Goal: Transaction & Acquisition: Purchase product/service

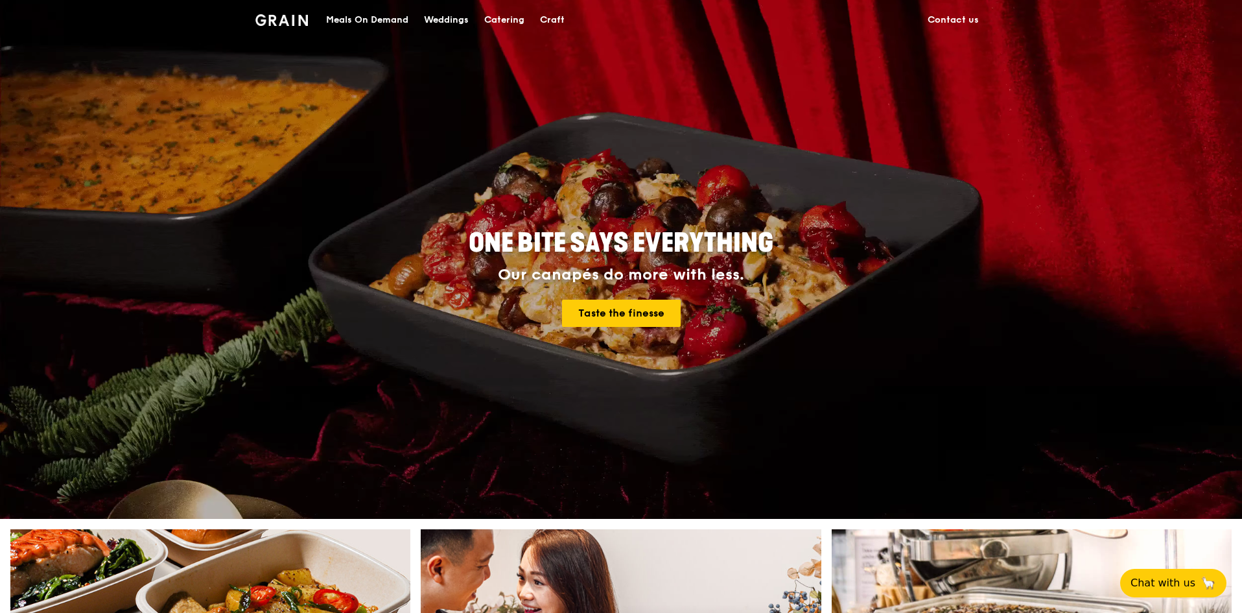
click at [364, 23] on div "Meals On Demand" at bounding box center [367, 20] width 82 height 39
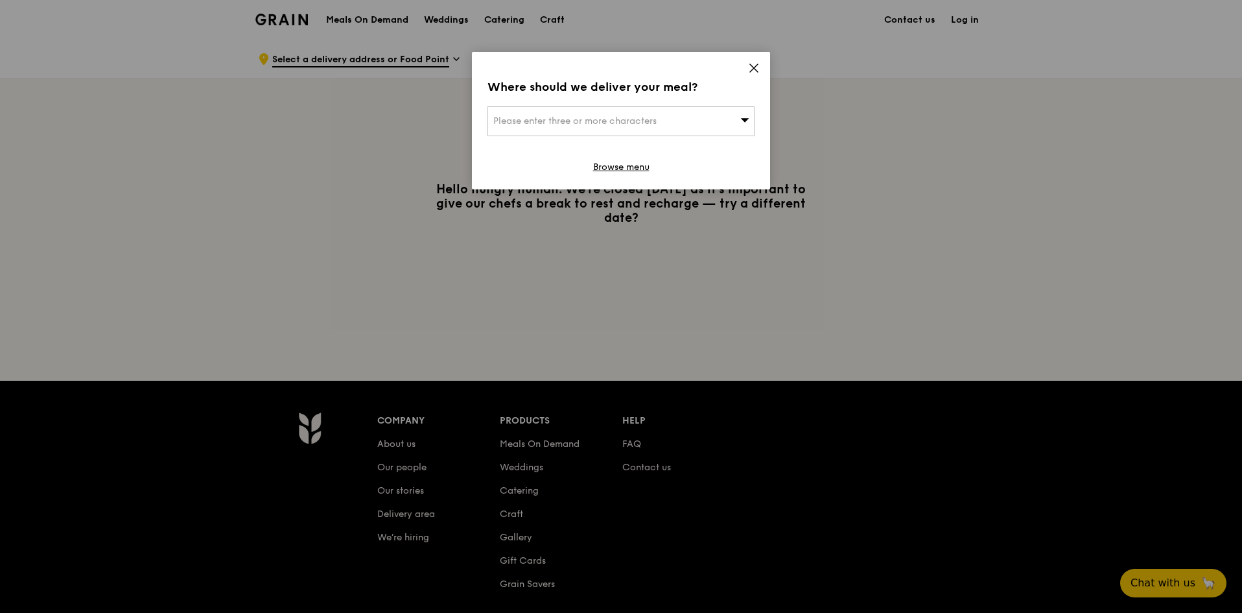
click at [710, 120] on div "Please enter three or more characters" at bounding box center [621, 121] width 267 height 30
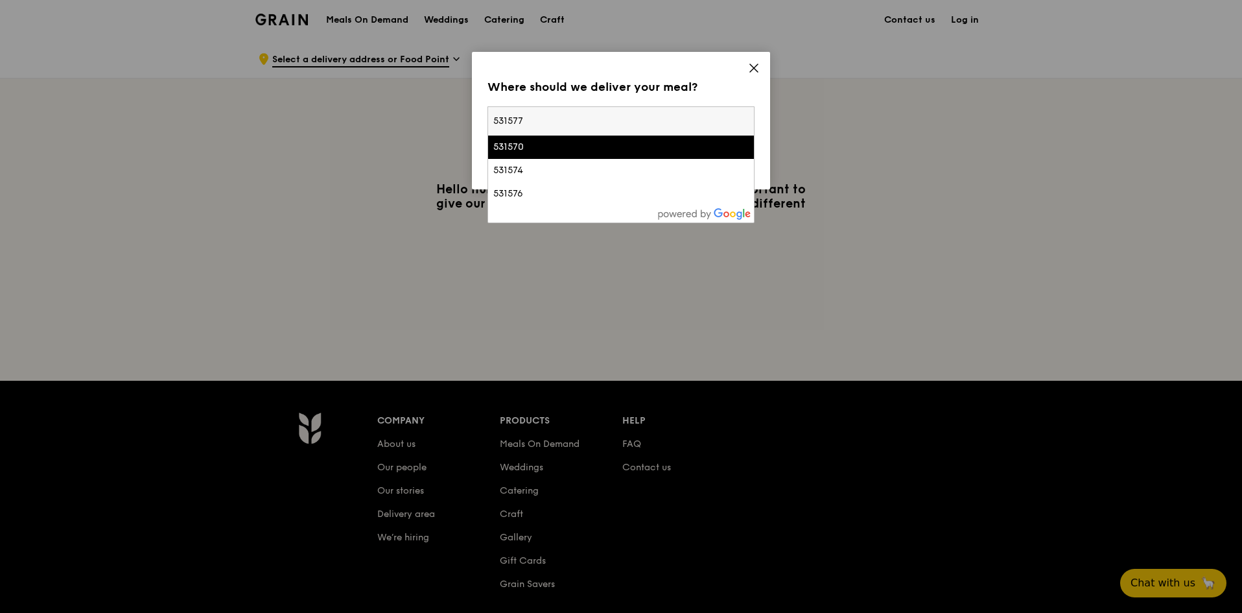
click at [513, 118] on input "531577" at bounding box center [621, 121] width 266 height 29
type input "531377"
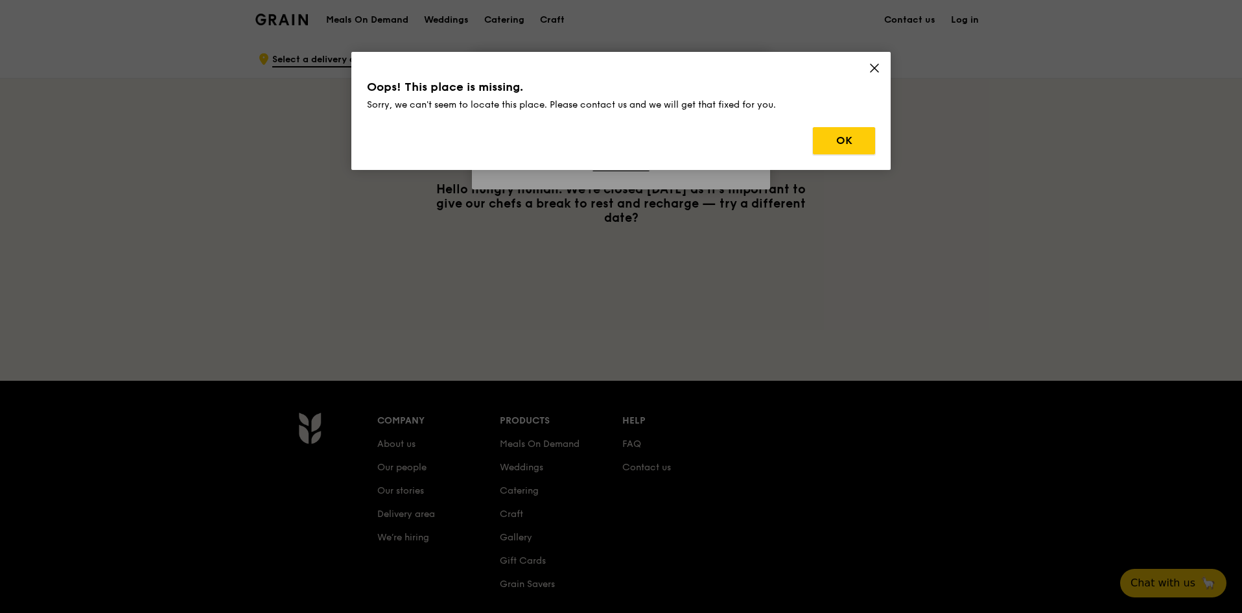
click at [848, 139] on button "OK" at bounding box center [844, 140] width 62 height 27
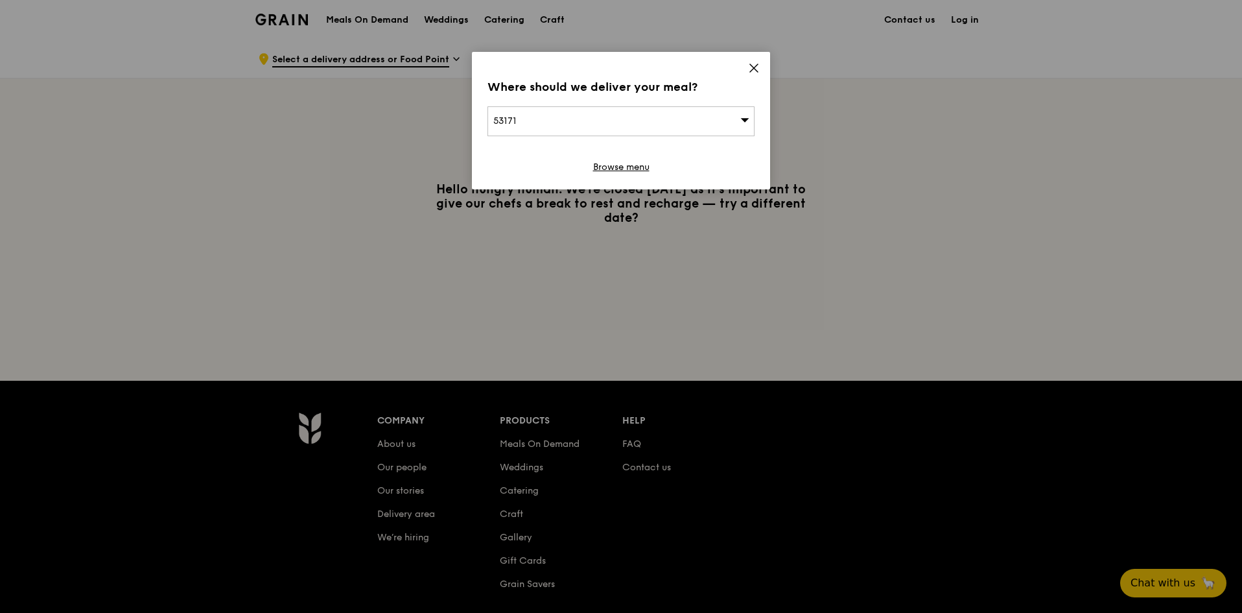
click at [506, 121] on span "53171" at bounding box center [504, 120] width 23 height 11
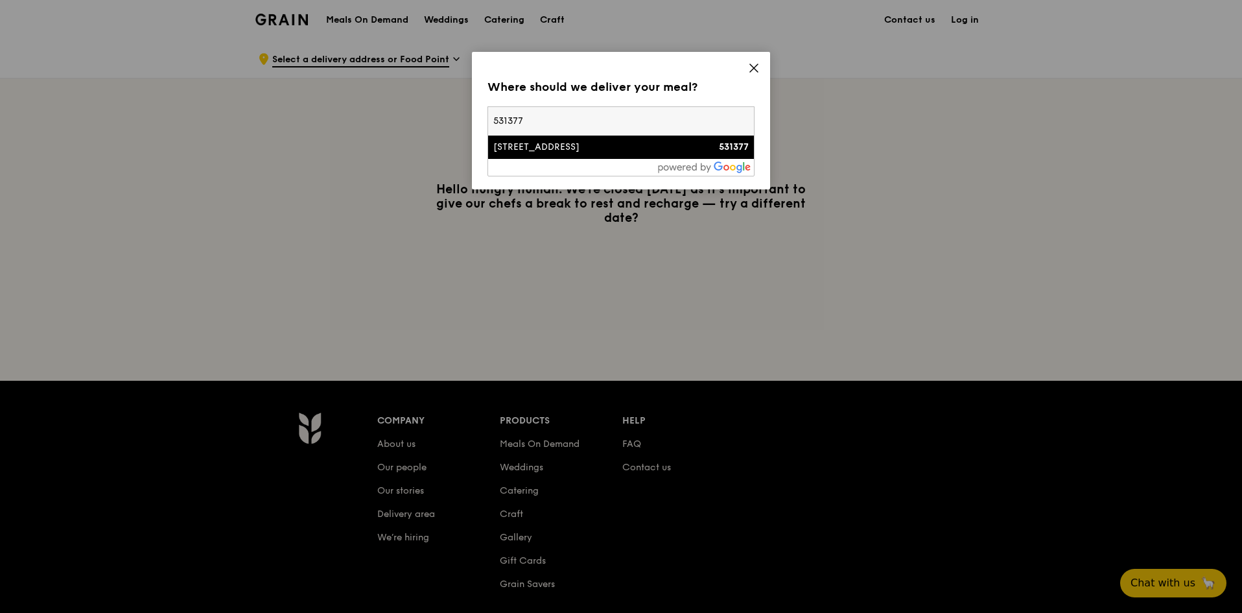
click at [526, 153] on div "377A Hougang Street 32, Hougang Rivercourt" at bounding box center [589, 147] width 192 height 13
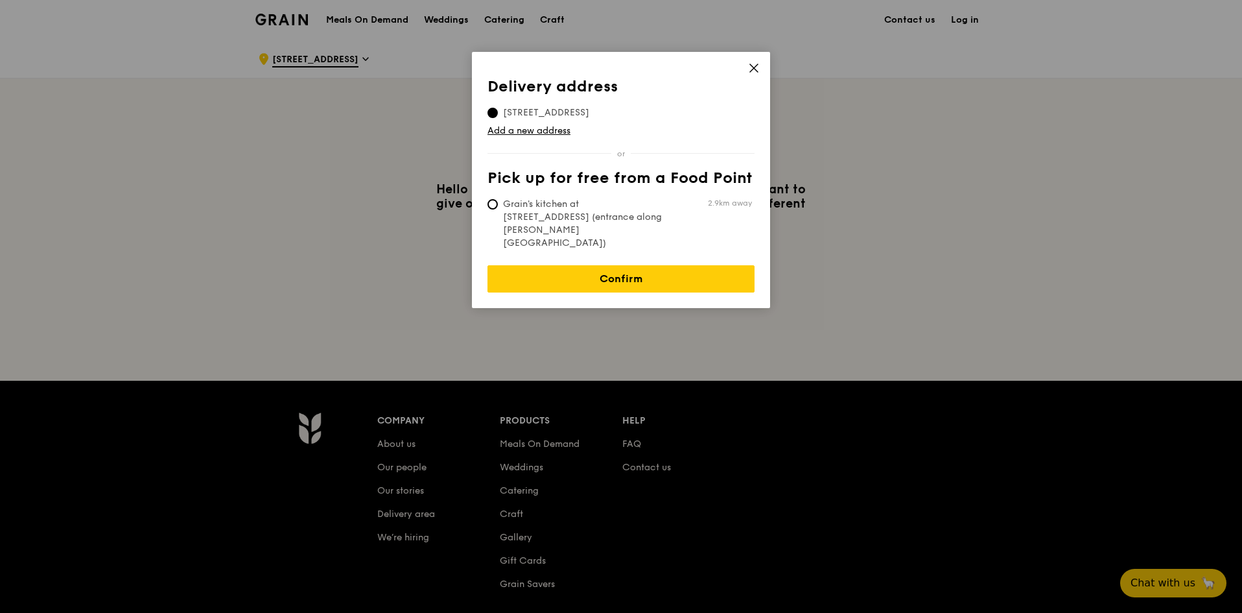
click at [608, 265] on link "Confirm" at bounding box center [621, 278] width 267 height 27
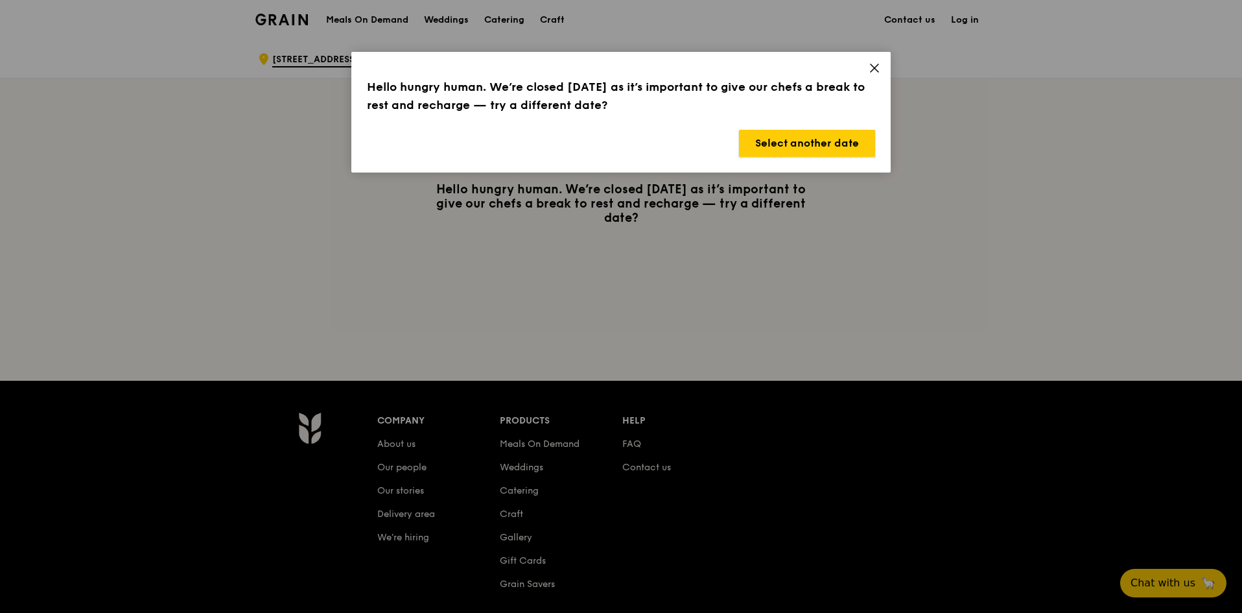
click at [860, 140] on button "Select another date" at bounding box center [807, 143] width 136 height 27
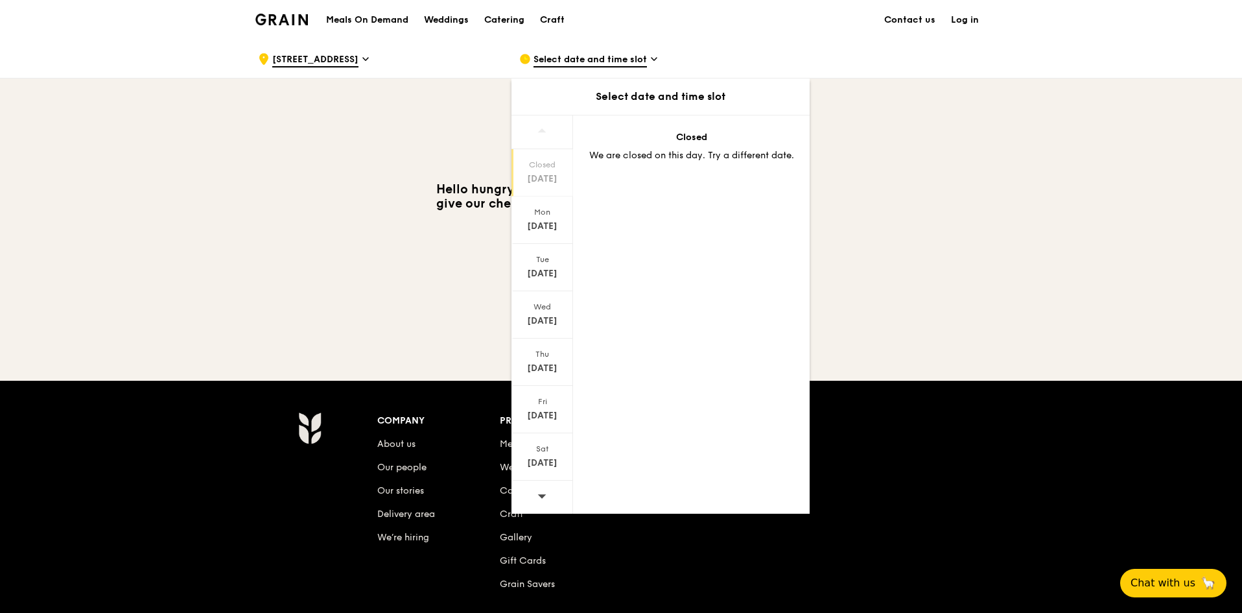
click at [543, 257] on div "Tue" at bounding box center [542, 259] width 58 height 10
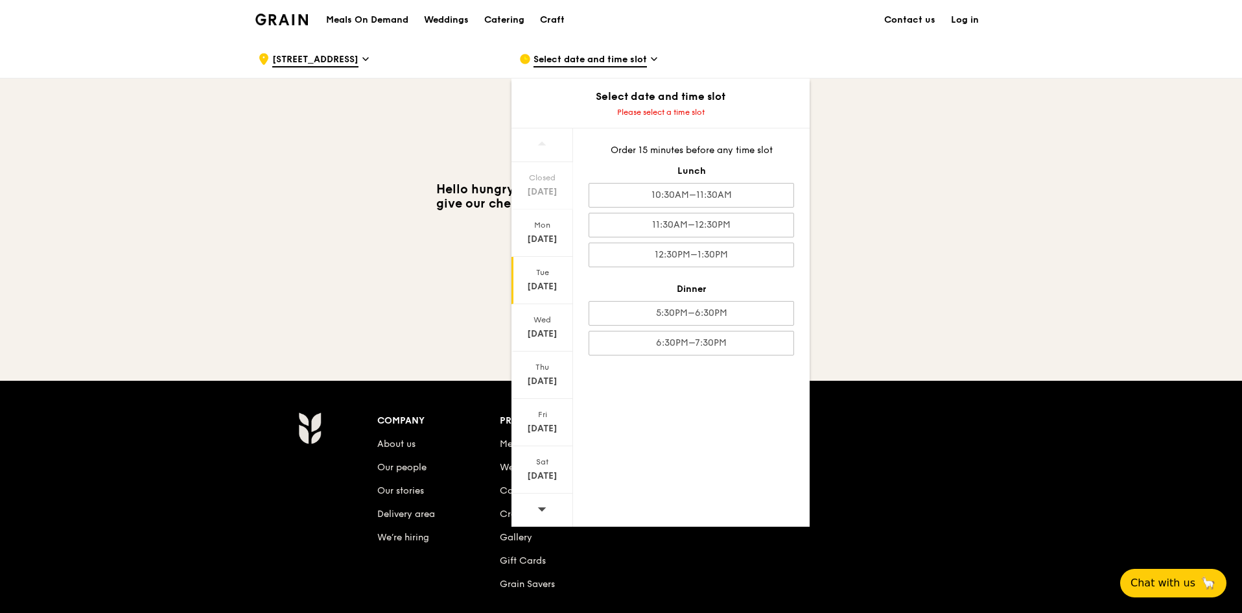
click at [716, 315] on div "5:30PM–6:30PM" at bounding box center [692, 313] width 206 height 25
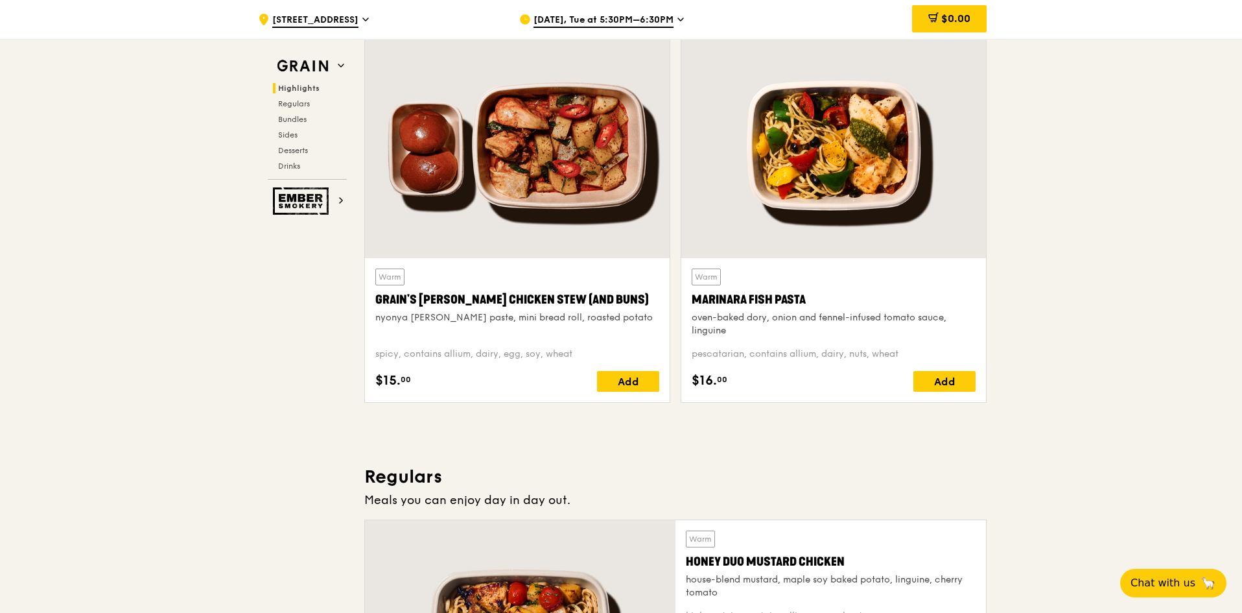
scroll to position [519, 0]
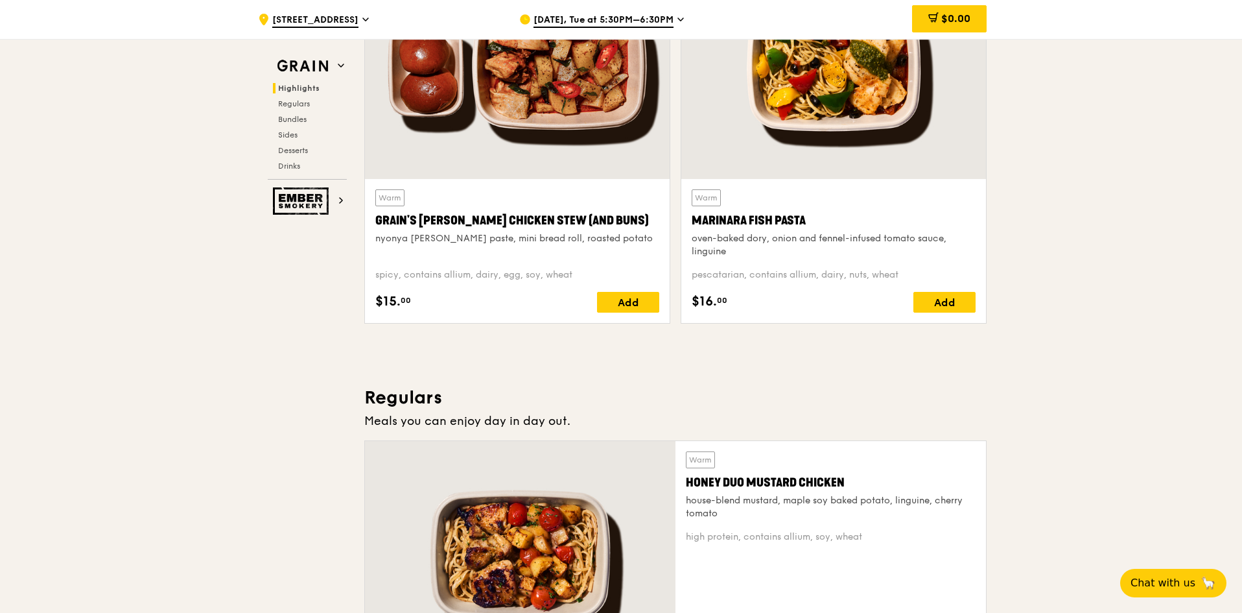
drag, startPoint x: 299, startPoint y: 121, endPoint x: 227, endPoint y: 132, distance: 72.8
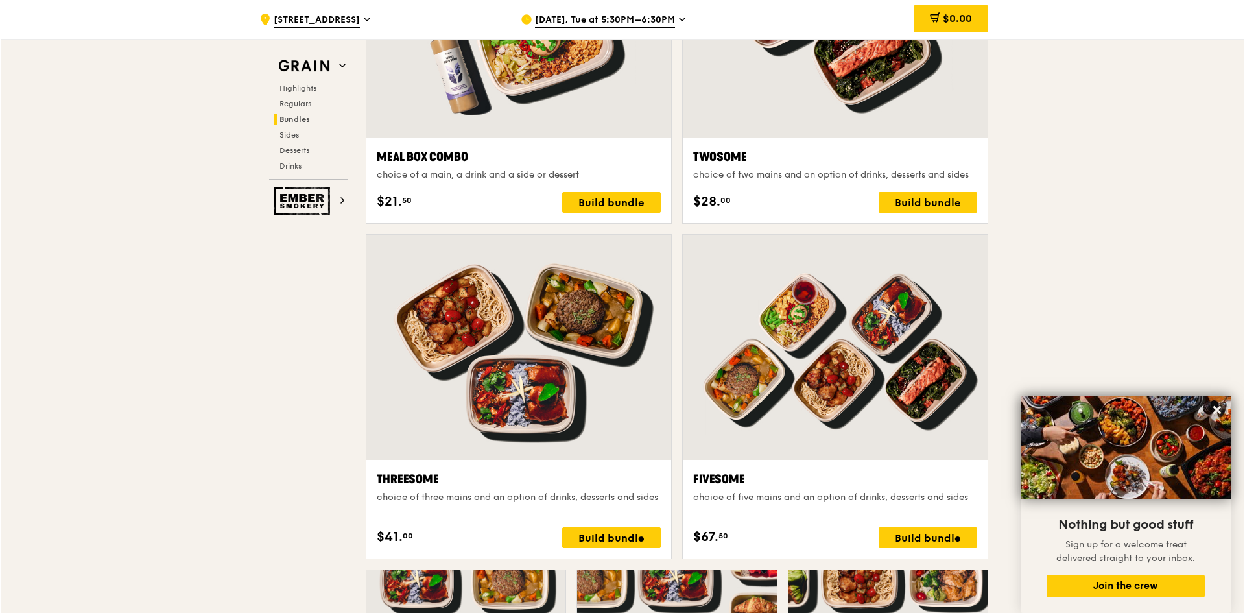
scroll to position [2204, 0]
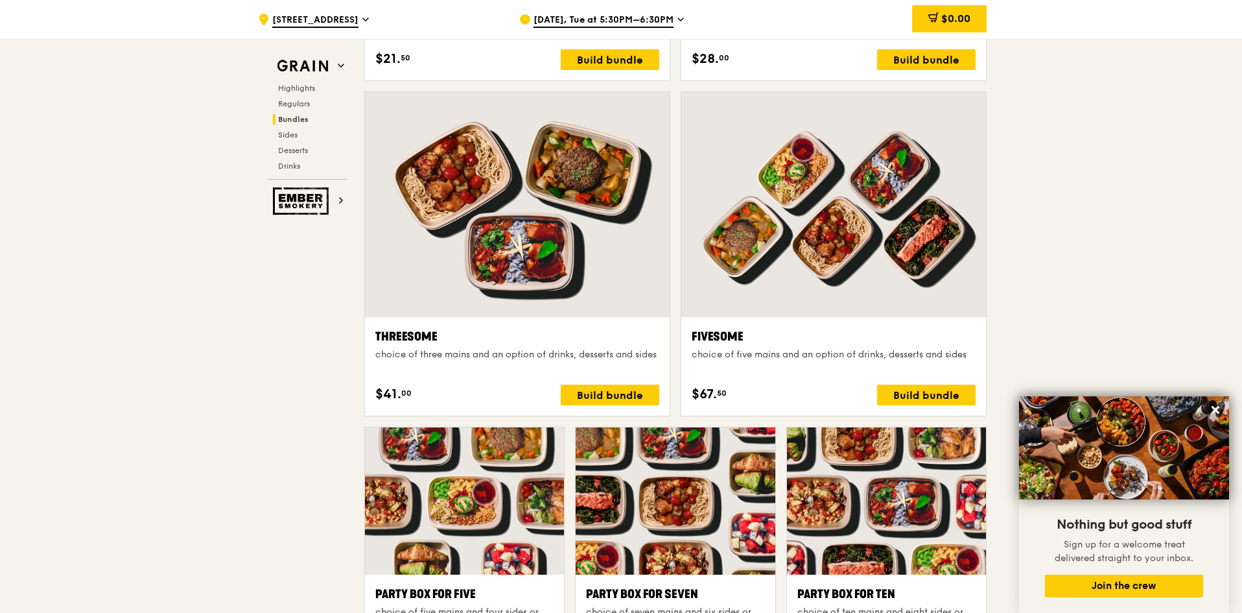
click at [907, 386] on div "Build bundle" at bounding box center [926, 394] width 99 height 21
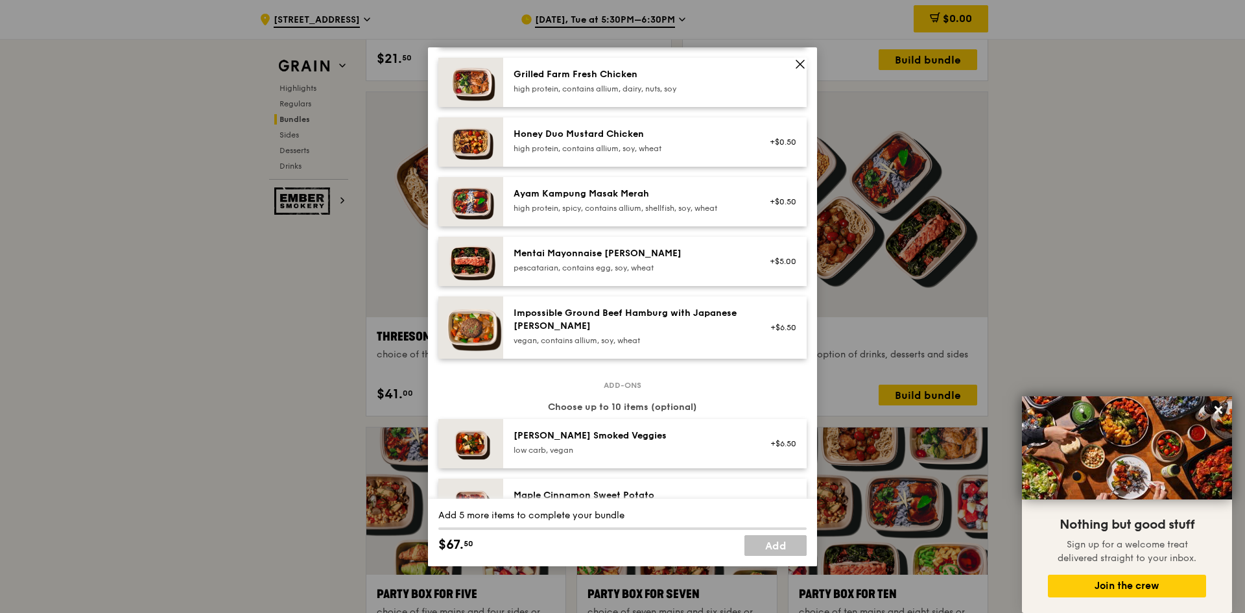
scroll to position [324, 0]
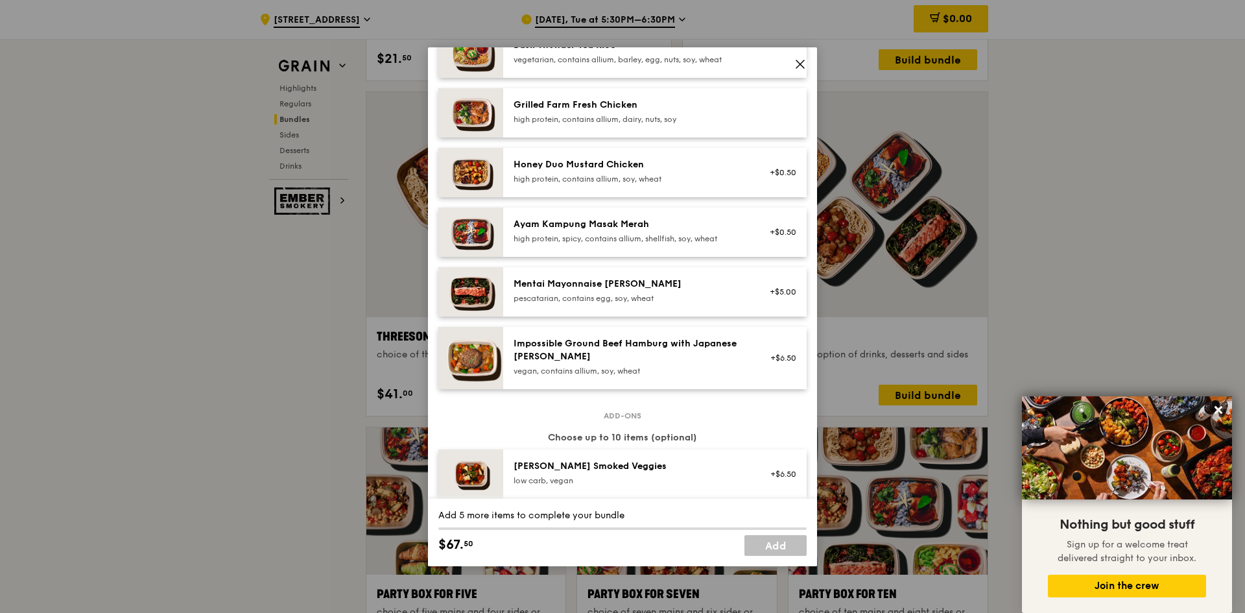
click at [634, 183] on div "high protein, contains allium, soy, wheat" at bounding box center [629, 179] width 233 height 10
click at [639, 237] on div "high protein, spicy, contains allium, shellfish, soy, wheat" at bounding box center [629, 238] width 233 height 10
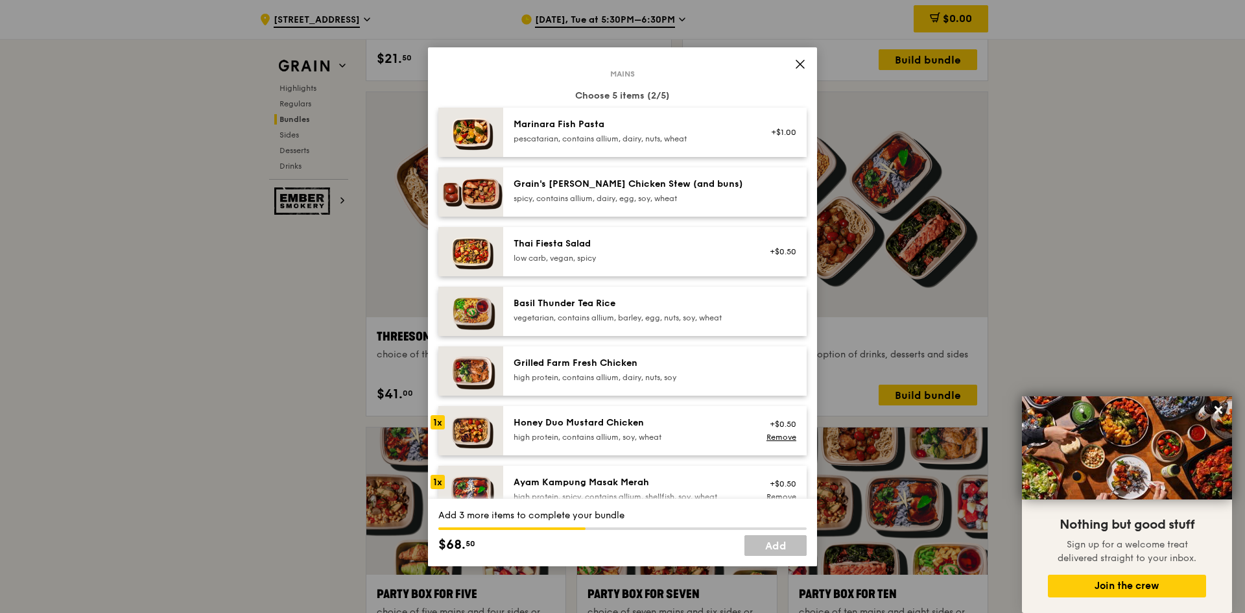
scroll to position [65, 0]
click at [694, 206] on div "Grain's Curry Chicken Stew (and buns) spicy, contains allium, dairy, egg, soy, …" at bounding box center [630, 193] width 248 height 29
click at [639, 314] on div "vegetarian, contains allium, barley, egg, nuts, soy, wheat" at bounding box center [629, 319] width 233 height 10
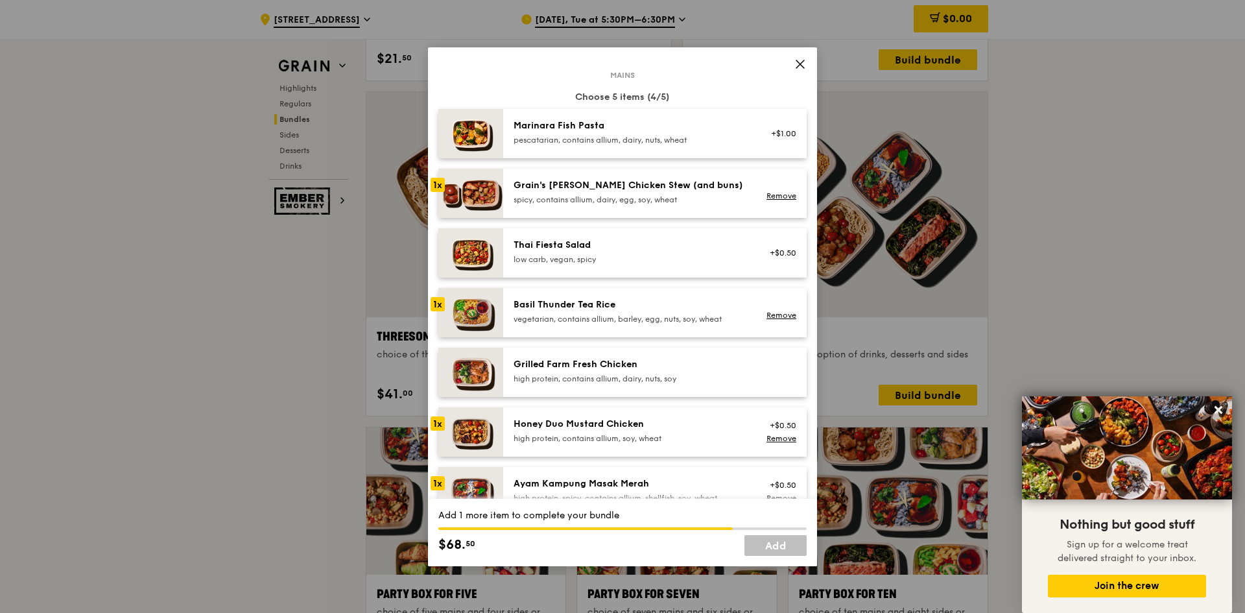
click at [648, 314] on div "vegetarian, contains allium, barley, egg, nuts, soy, wheat" at bounding box center [629, 319] width 233 height 10
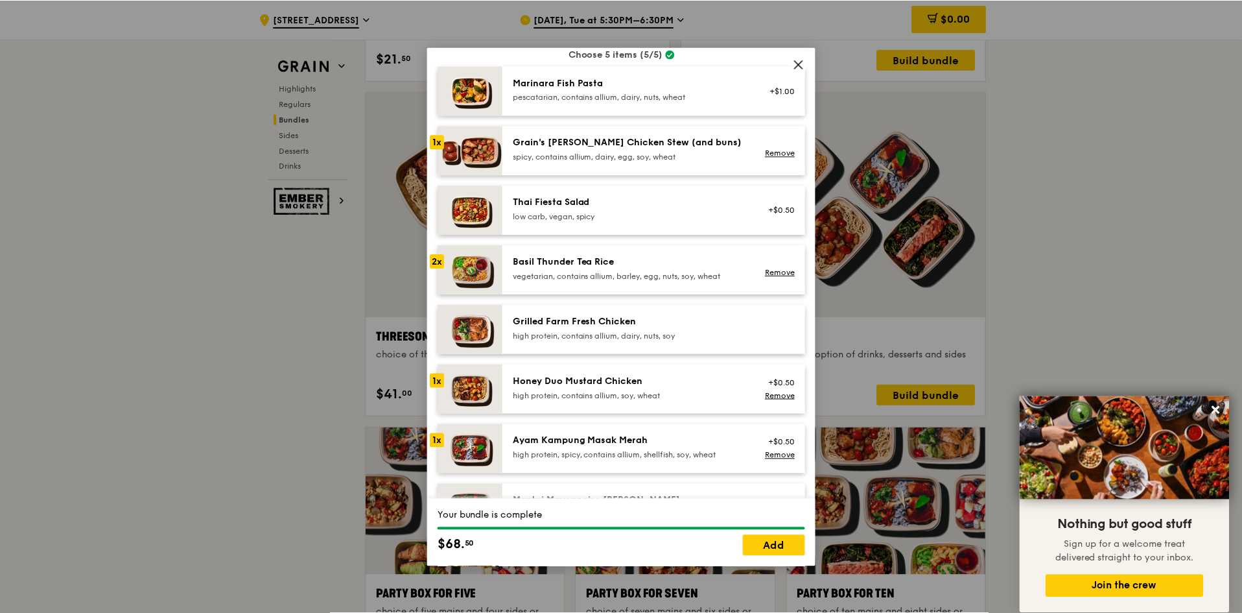
scroll to position [130, 0]
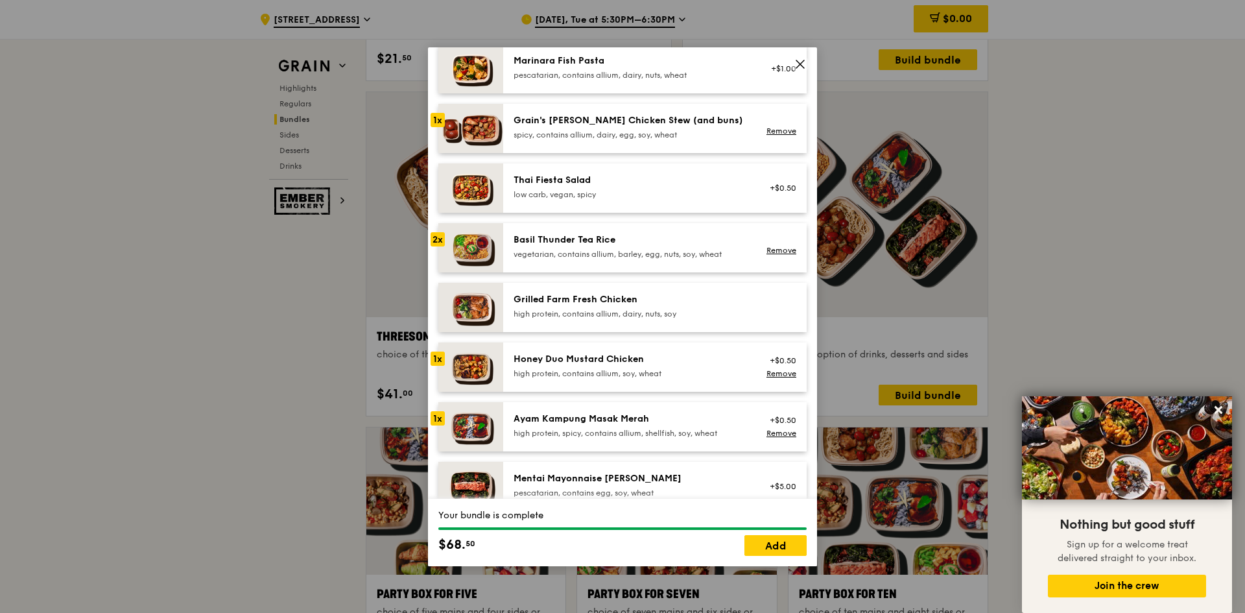
click at [779, 248] on link "Remove" at bounding box center [781, 250] width 30 height 9
click at [577, 242] on div "Basil Thunder Tea Rice" at bounding box center [629, 239] width 233 height 13
click at [530, 432] on div "high protein, spicy, contains allium, shellfish, soy, wheat" at bounding box center [629, 433] width 233 height 10
click at [755, 547] on link "Add" at bounding box center [775, 545] width 62 height 21
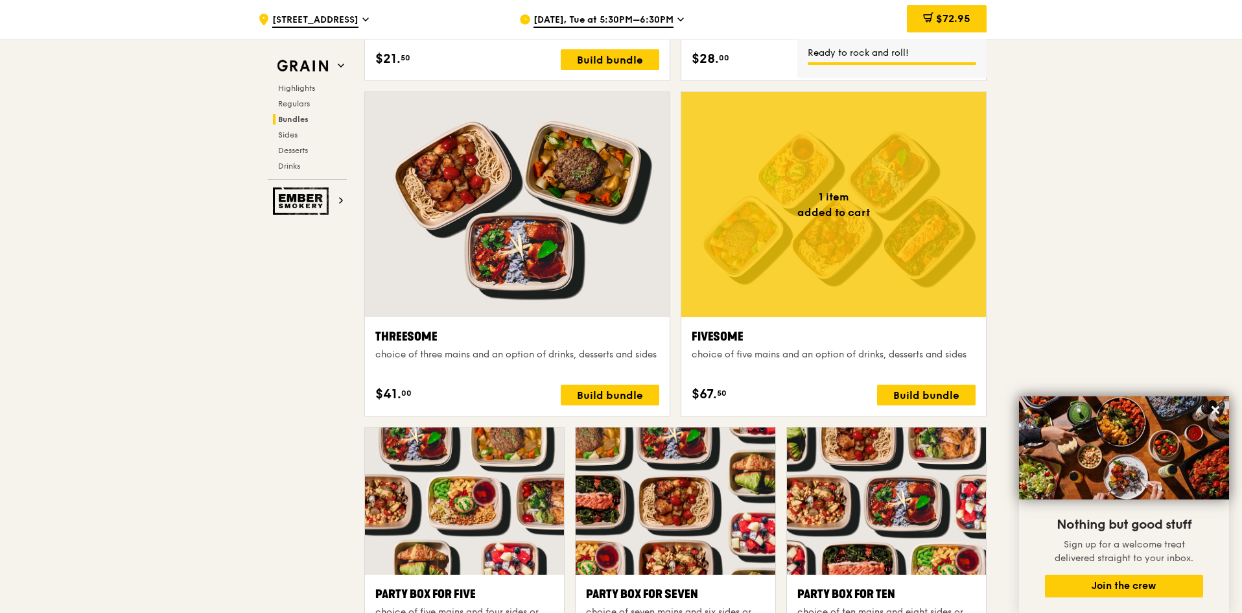
click at [941, 27] on div "$72.95" at bounding box center [947, 18] width 80 height 27
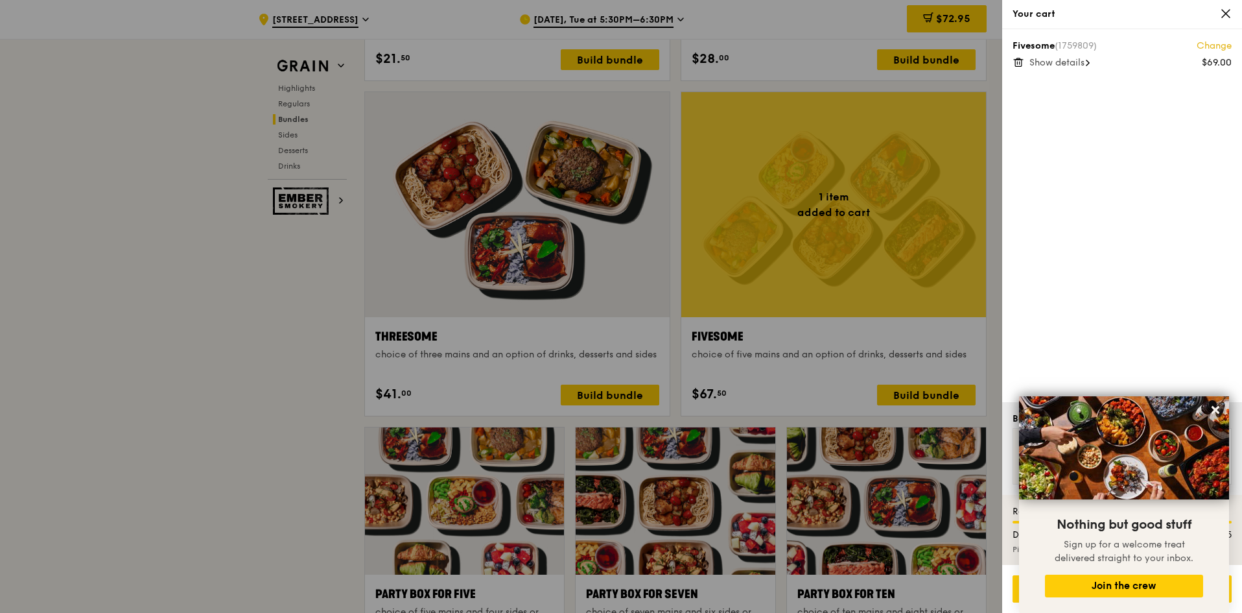
click at [1127, 263] on div "Fivesome (1759809) Change $69.00 Show details" at bounding box center [1122, 215] width 240 height 373
click at [1216, 411] on icon at bounding box center [1216, 410] width 8 height 8
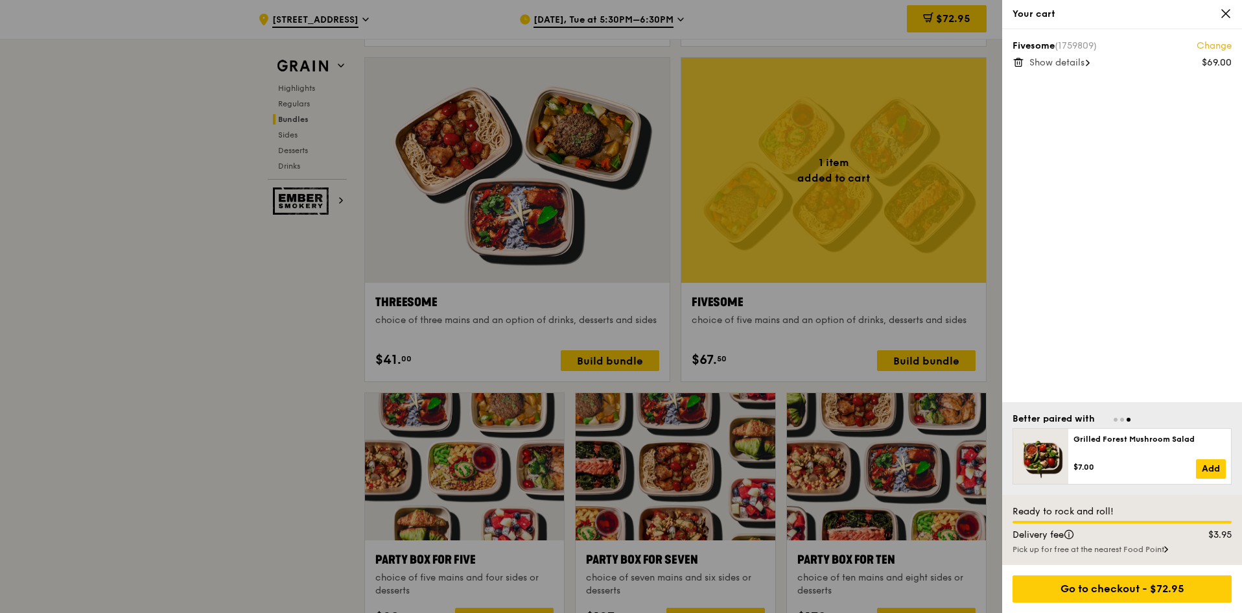
scroll to position [2269, 0]
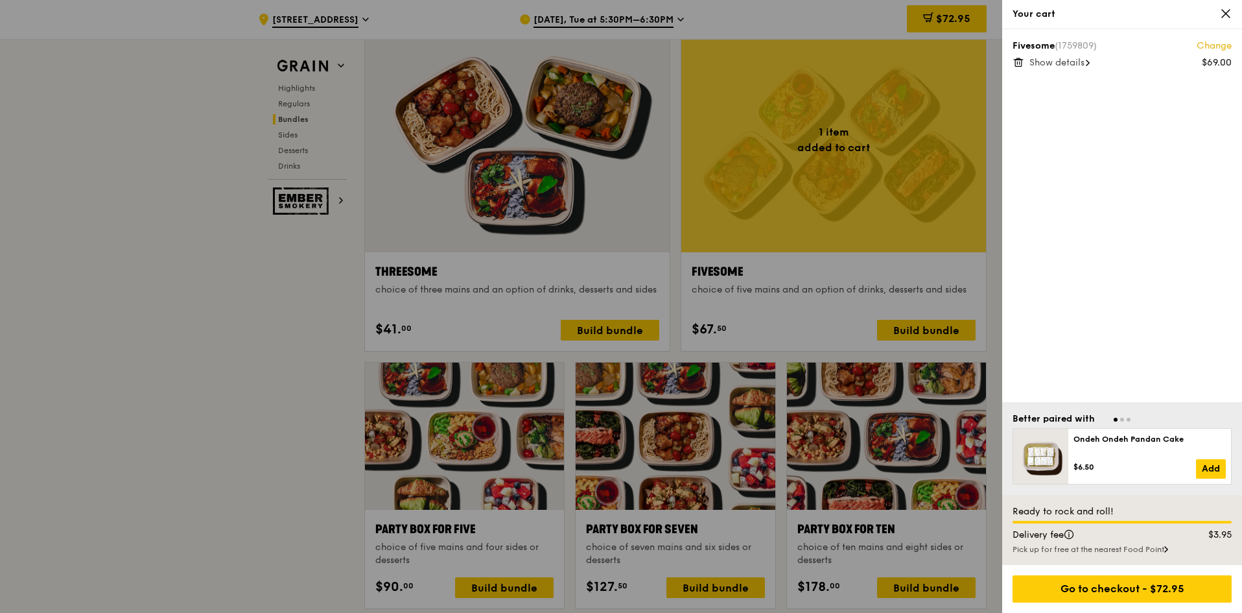
click at [1133, 579] on div "Go to checkout - $72.95" at bounding box center [1122, 588] width 219 height 27
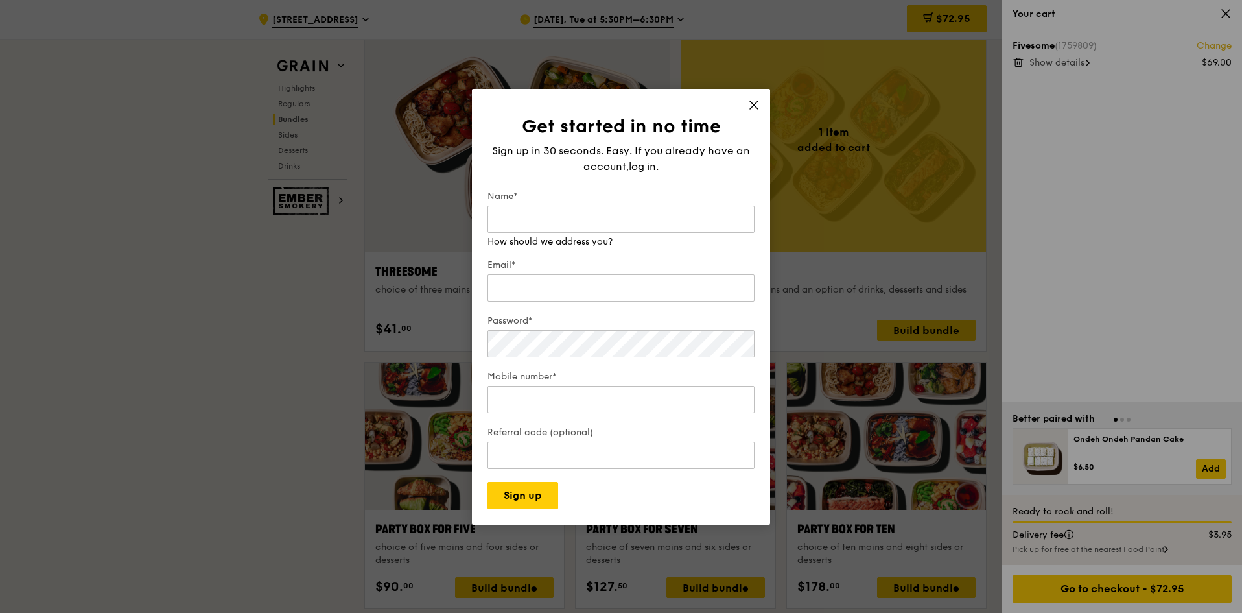
click at [618, 222] on input "Name*" at bounding box center [621, 219] width 267 height 27
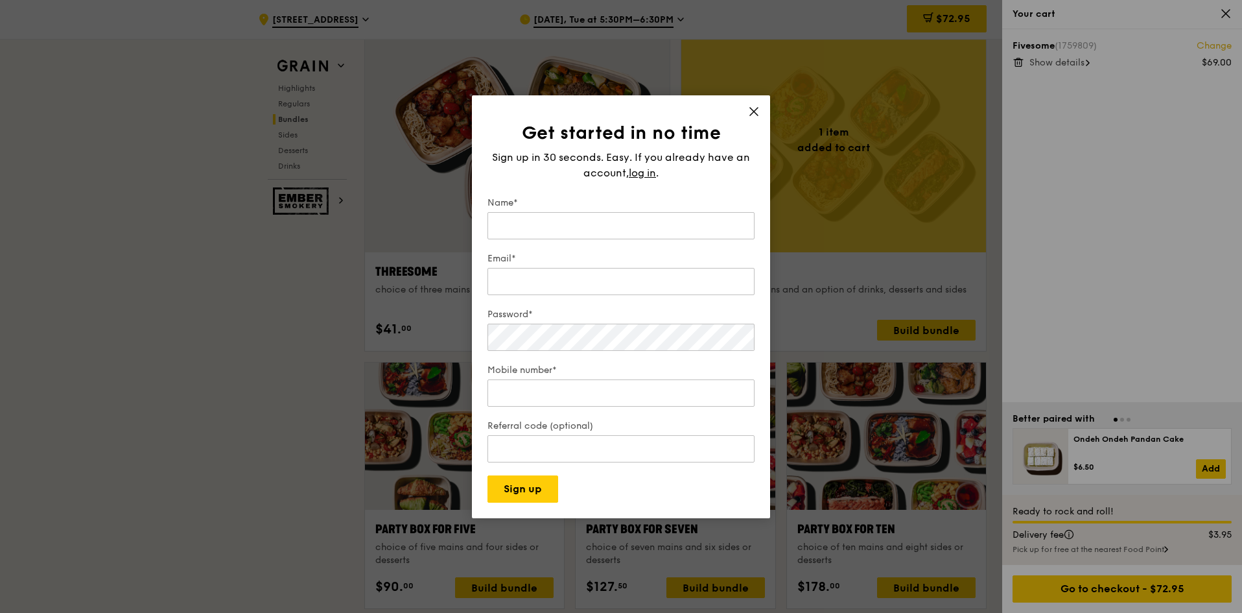
click at [643, 164] on div "Sign up in 30 seconds. Easy. If you already have an account, log in ." at bounding box center [621, 165] width 267 height 31
click at [641, 175] on span "log in" at bounding box center [642, 173] width 27 height 16
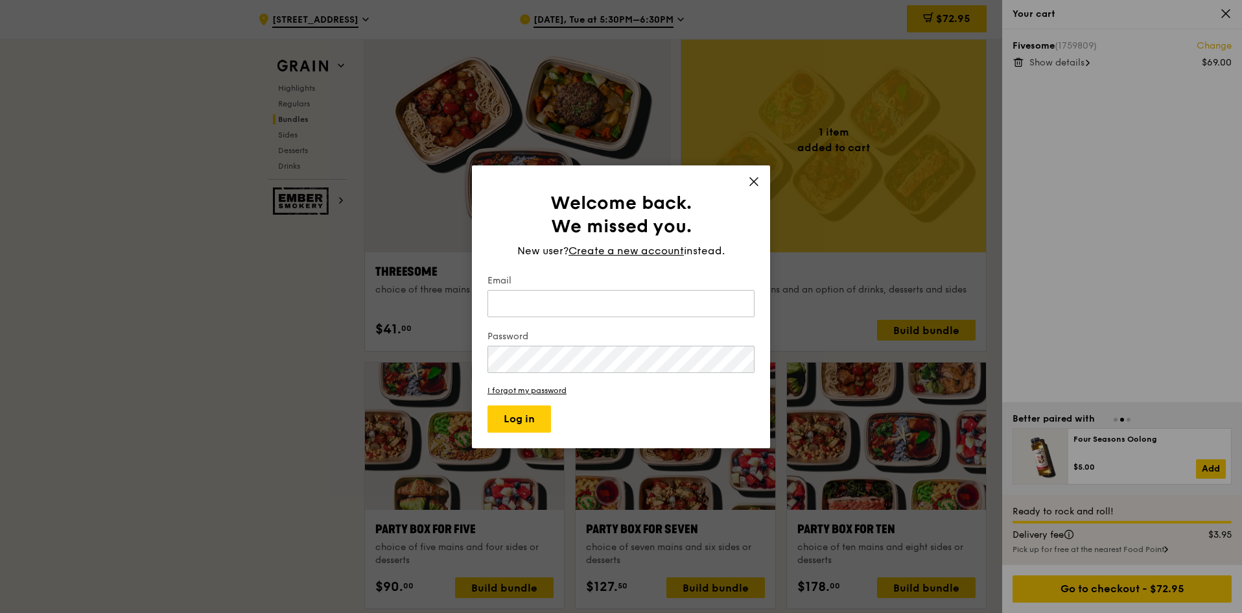
type input "emelin21@gmail.com"
click at [618, 302] on input "emelin21@gmail.com" at bounding box center [621, 303] width 267 height 27
click at [518, 425] on button "Log in" at bounding box center [520, 418] width 64 height 27
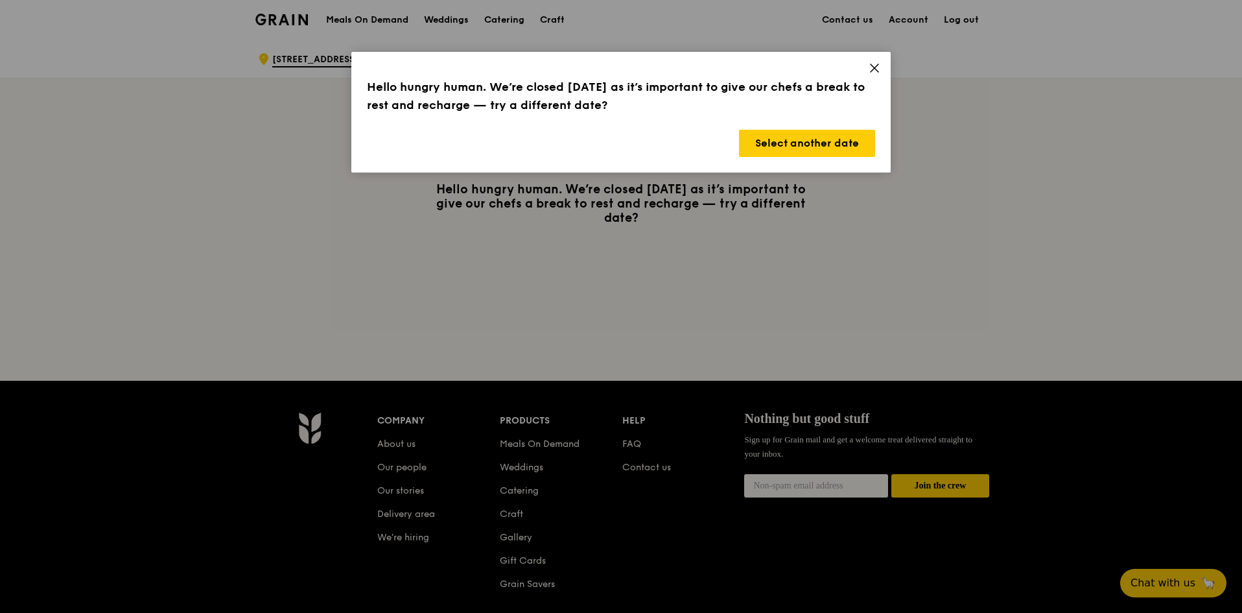
click at [845, 124] on div "Hello hungry human. We’re closed [DATE] as it’s important to give our chefs a b…" at bounding box center [620, 112] width 539 height 121
click at [835, 146] on button "Select another date" at bounding box center [807, 143] width 136 height 27
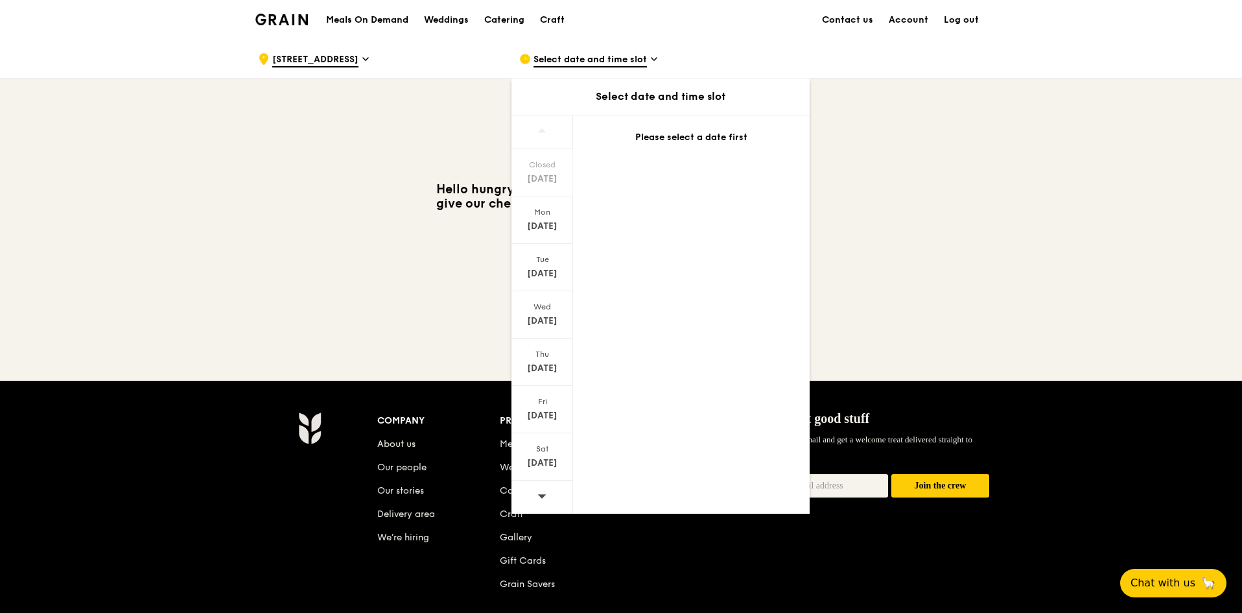
click at [540, 266] on div "[DATE]" at bounding box center [543, 267] width 62 height 47
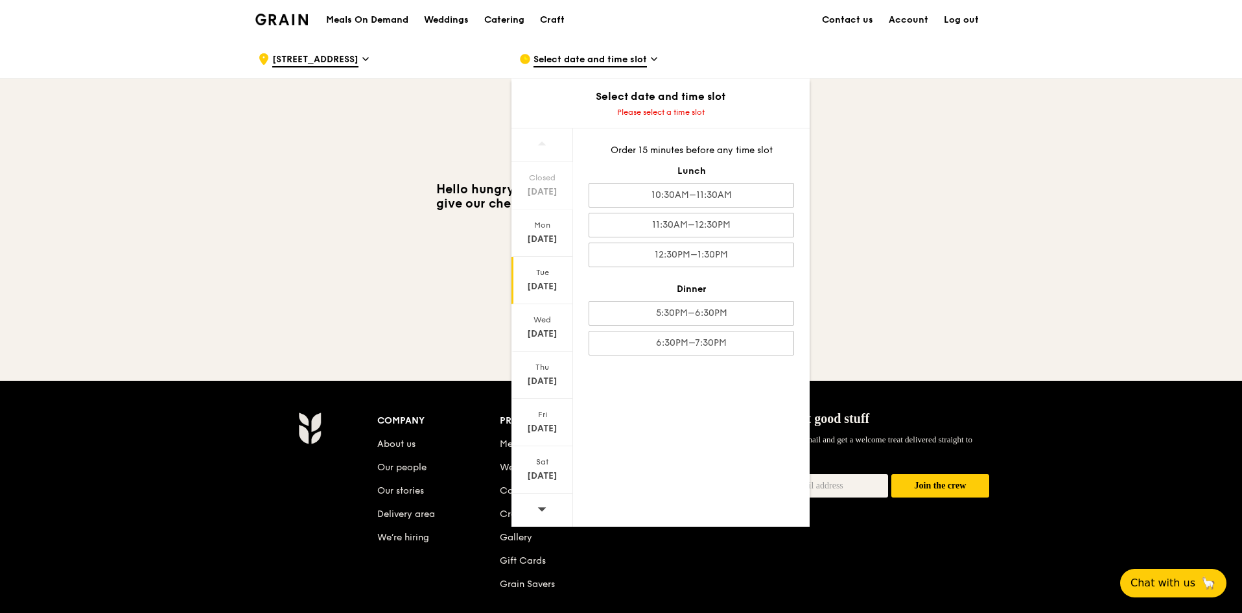
click at [730, 316] on div "5:30PM–6:30PM" at bounding box center [692, 313] width 206 height 25
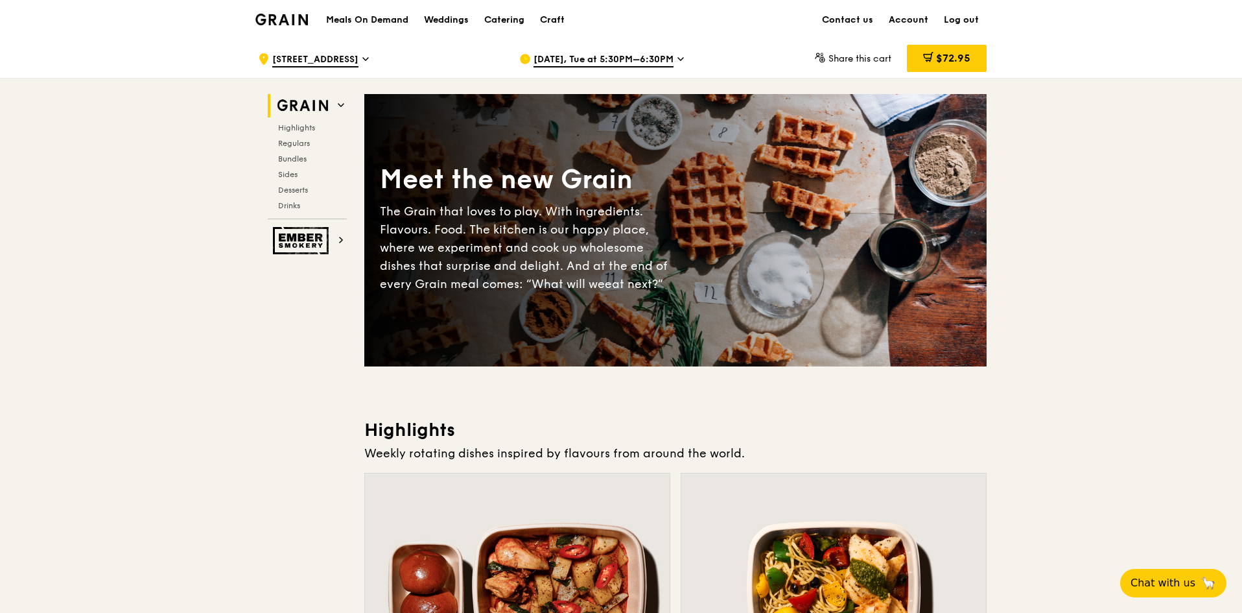
click at [939, 69] on div "$72.95" at bounding box center [947, 58] width 80 height 27
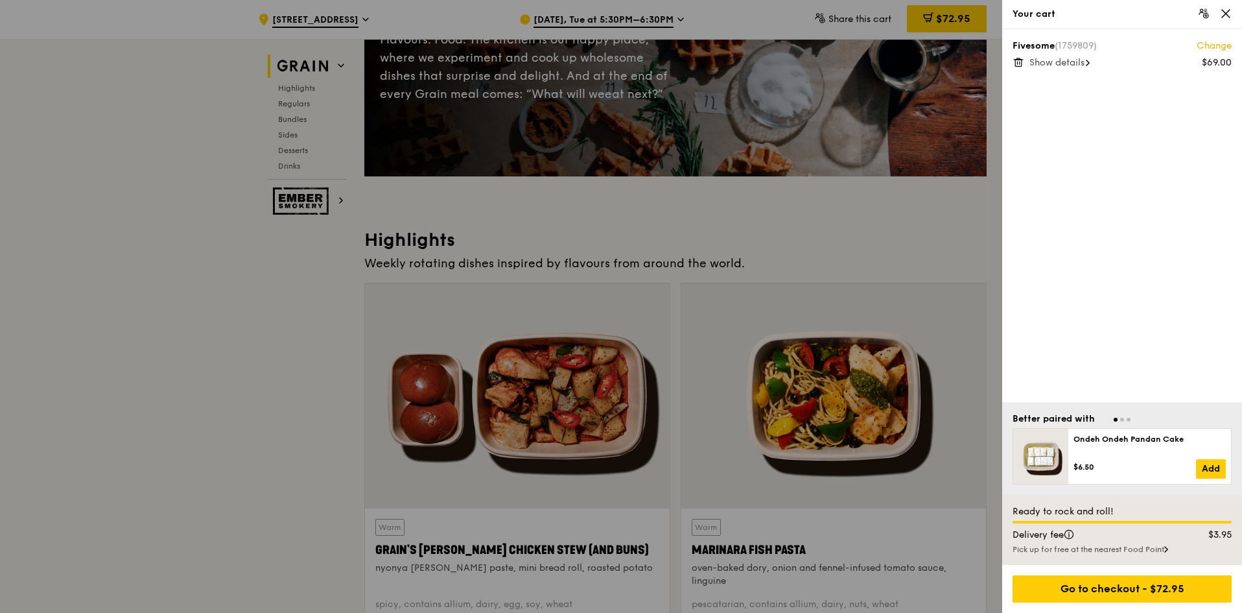
scroll to position [194, 0]
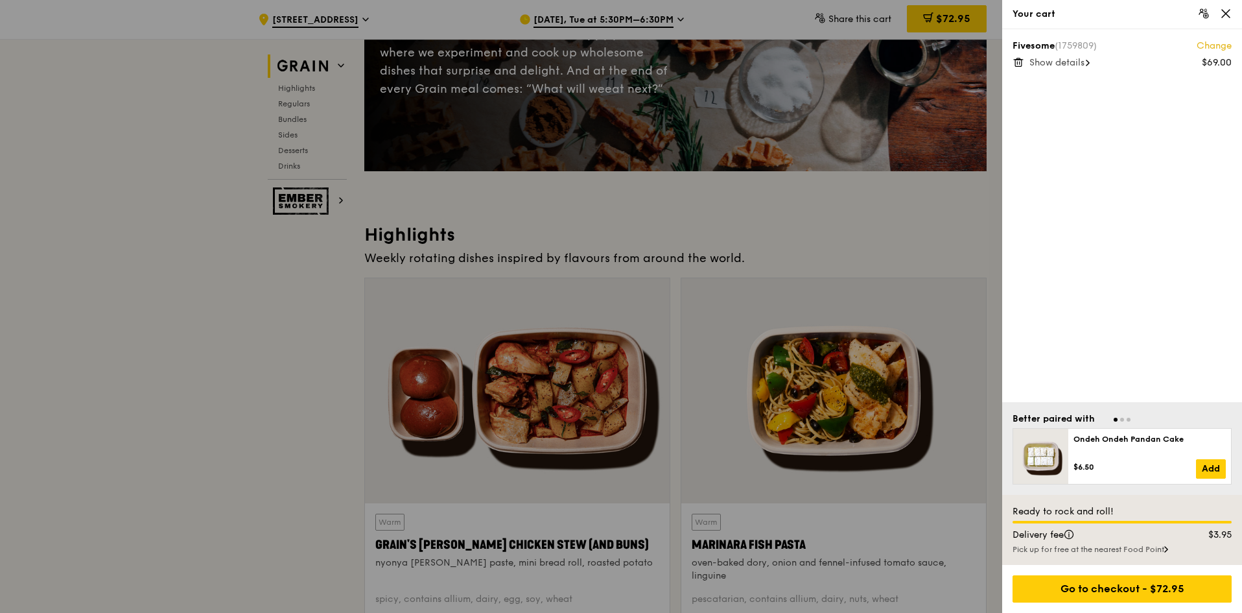
click at [1114, 590] on div "Go to checkout - $72.95" at bounding box center [1122, 588] width 219 height 27
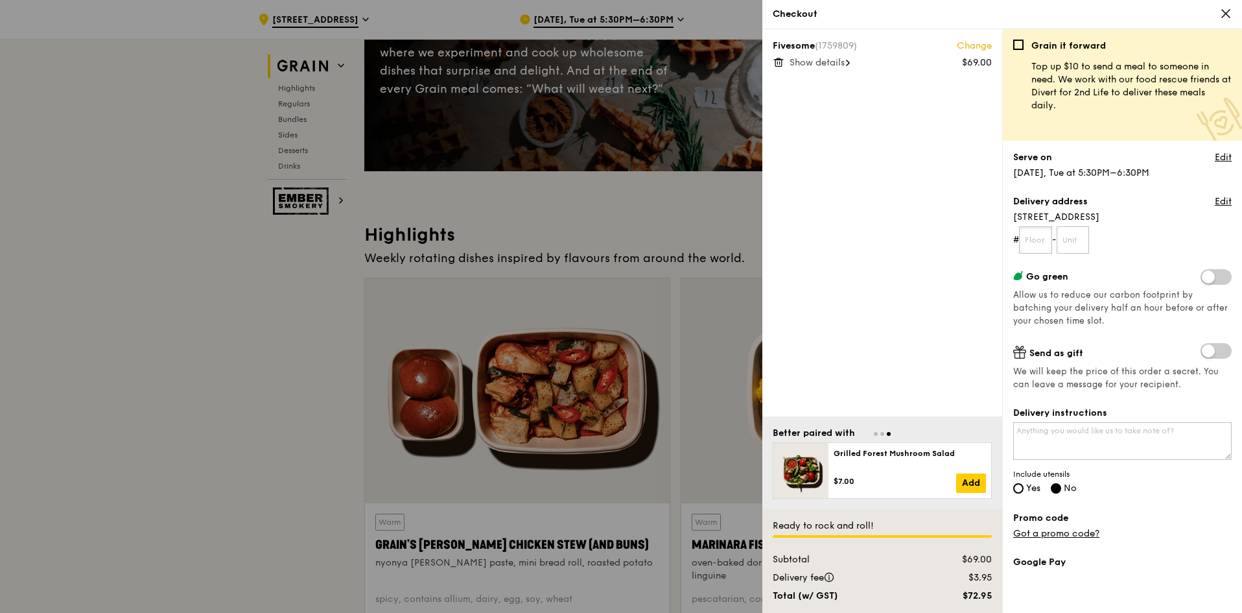
click at [1033, 248] on input "text" at bounding box center [1035, 239] width 33 height 27
type input "17"
type input "11"
click at [1201, 275] on span at bounding box center [1216, 277] width 31 height 16
click at [1203, 278] on input "checkbox" at bounding box center [1203, 278] width 0 height 0
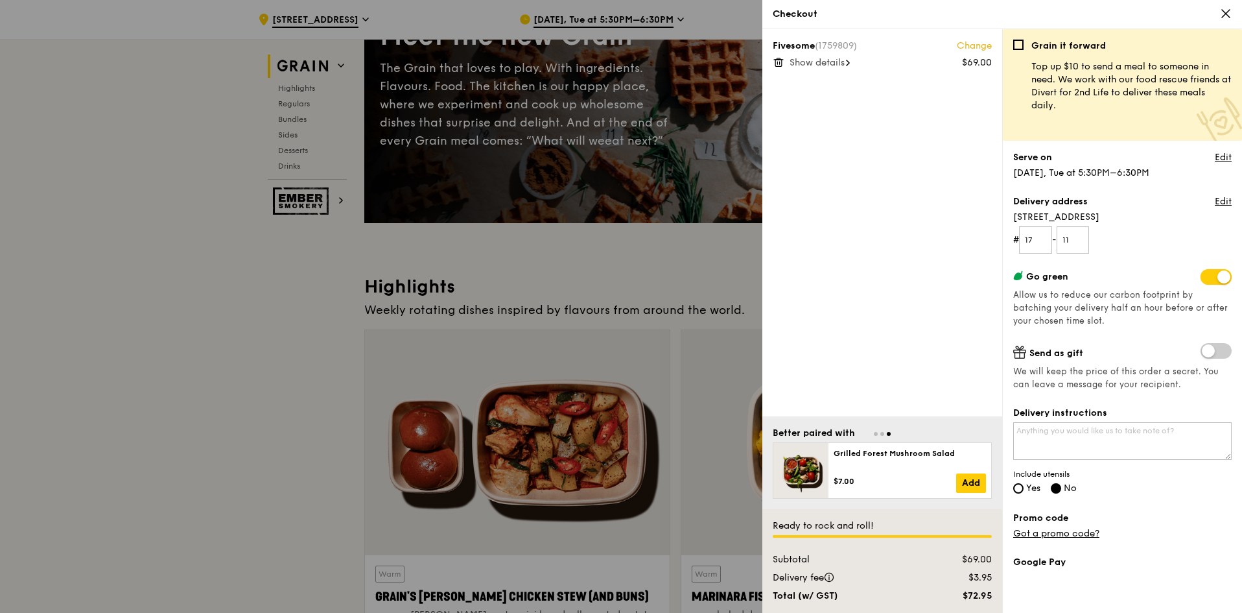
scroll to position [130, 0]
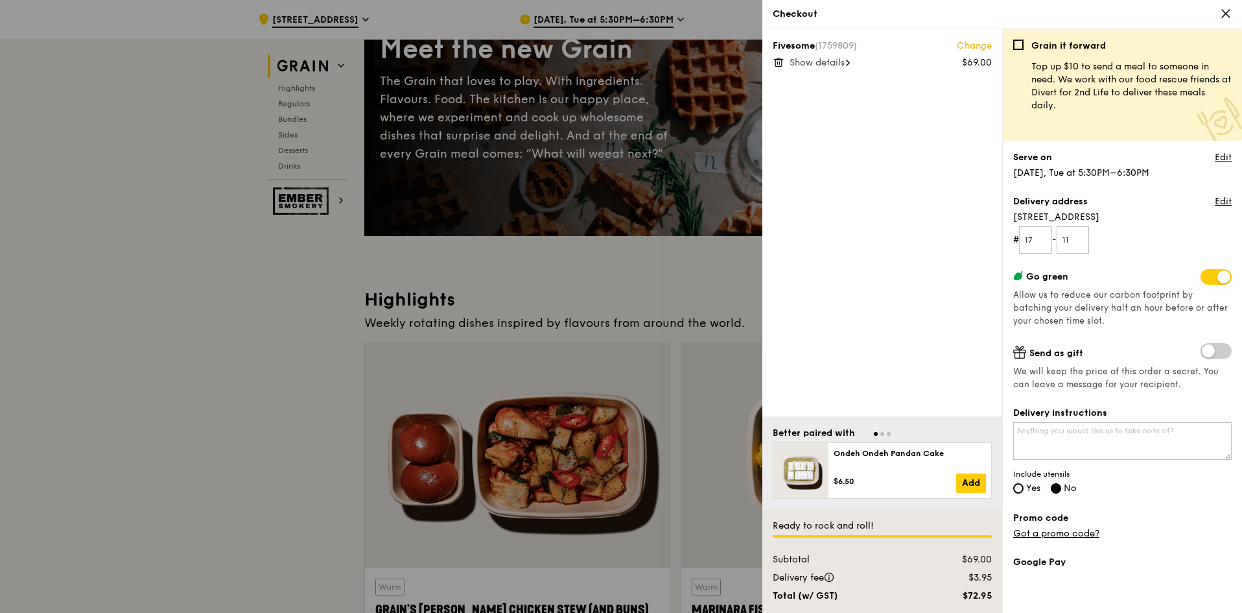
click at [825, 64] on span "Show details" at bounding box center [817, 62] width 55 height 11
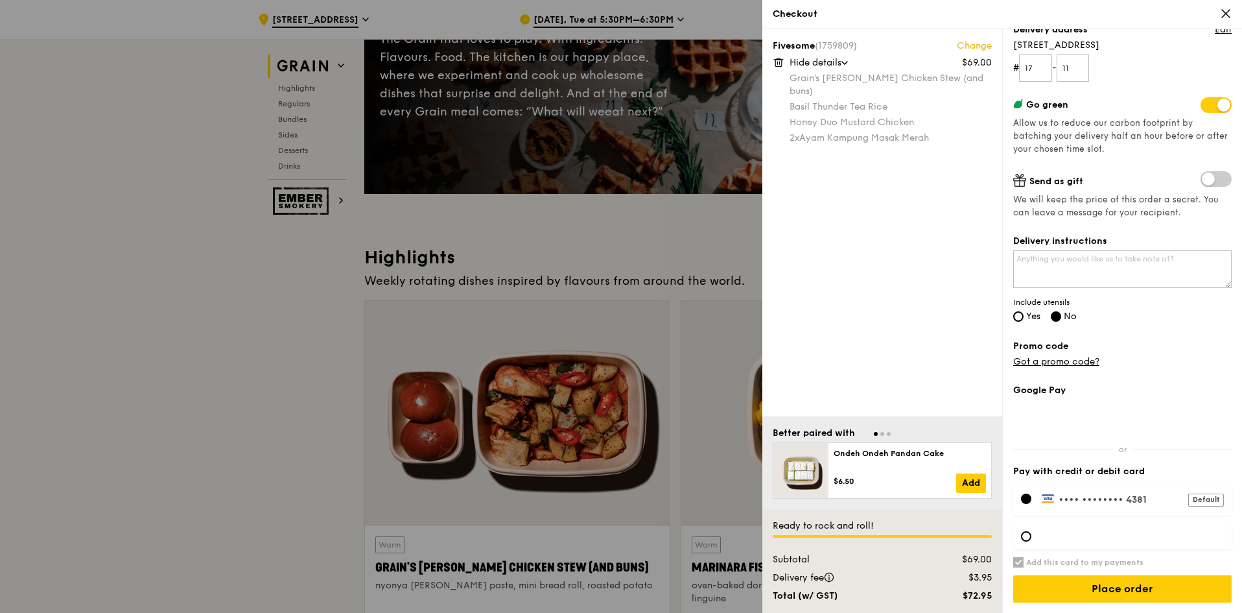
scroll to position [194, 0]
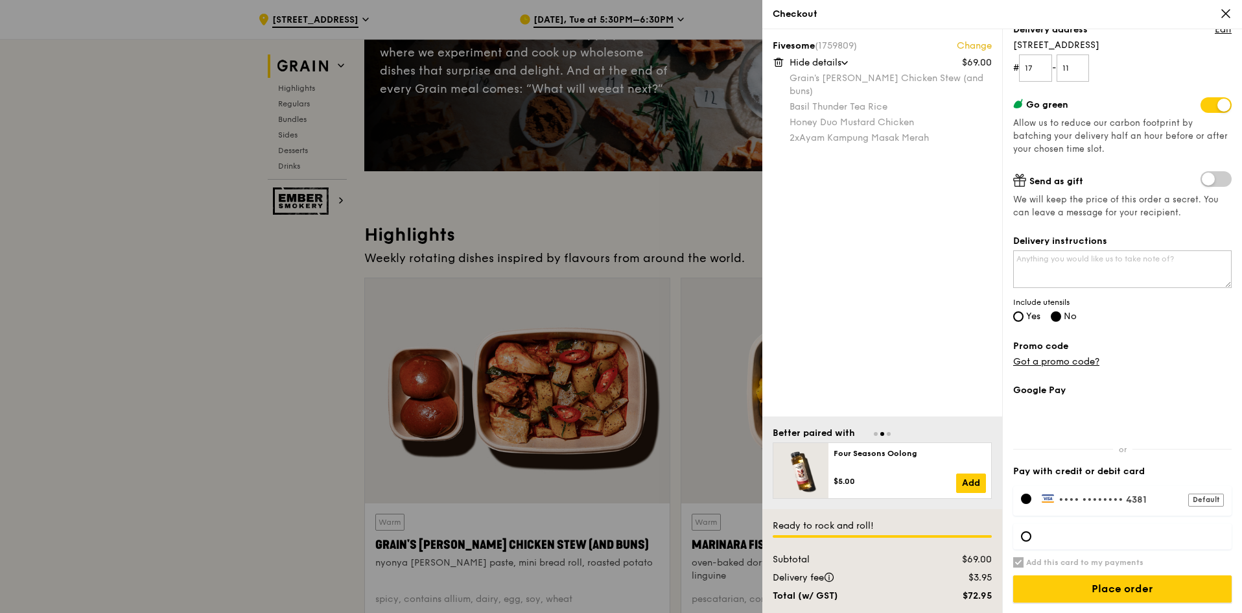
click at [1081, 586] on input "Place order" at bounding box center [1122, 588] width 218 height 27
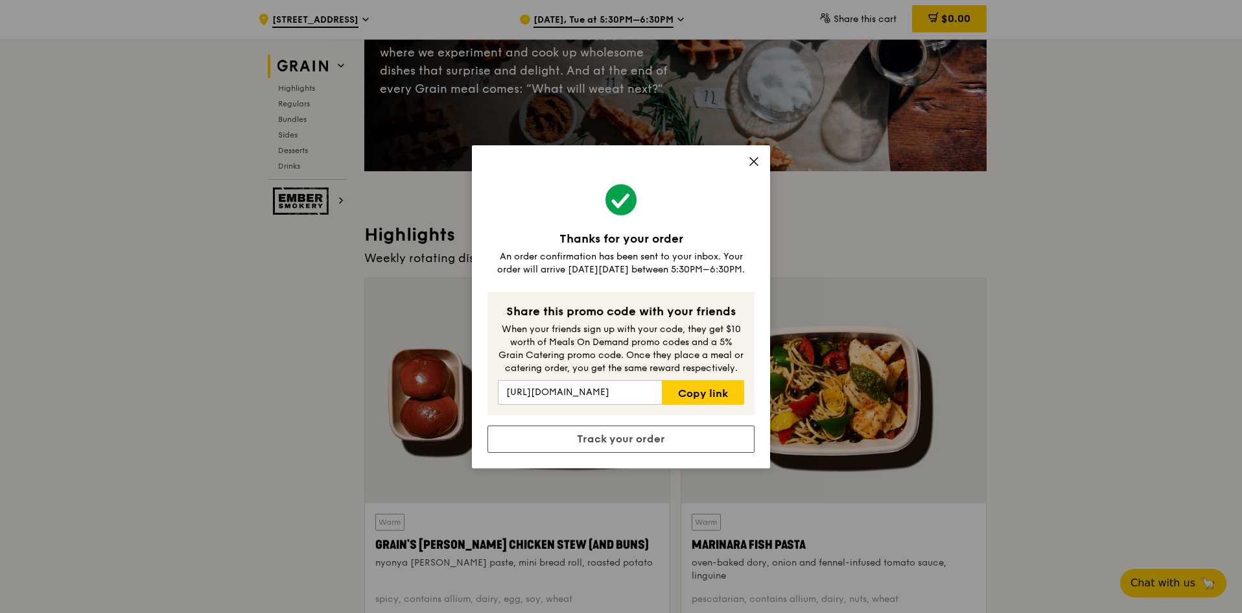
click at [757, 163] on icon at bounding box center [754, 162] width 12 height 12
